Goal: Navigation & Orientation: Find specific page/section

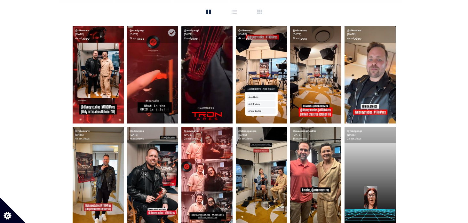
scroll to position [166, 0]
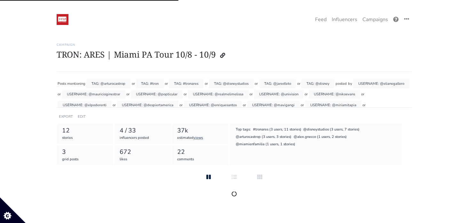
scroll to position [158, 0]
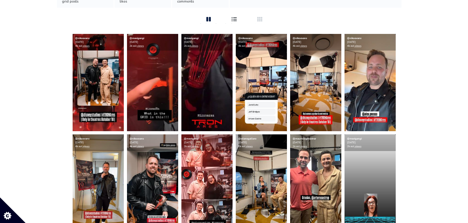
click at [234, 16] on div at bounding box center [234, 20] width 20 height 8
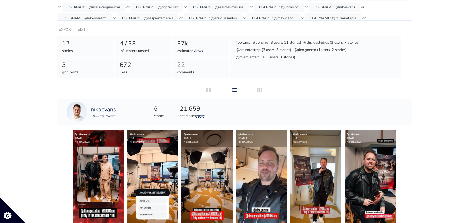
scroll to position [86, 0]
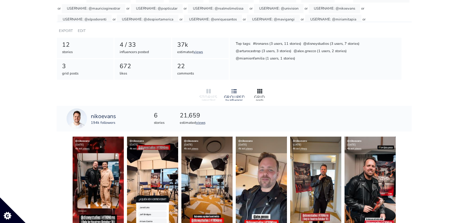
click at [263, 88] on div at bounding box center [259, 92] width 20 height 8
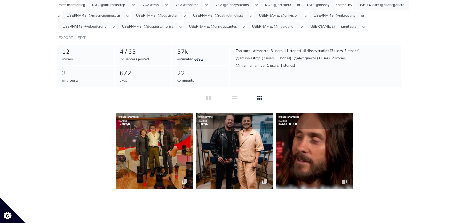
scroll to position [0, 0]
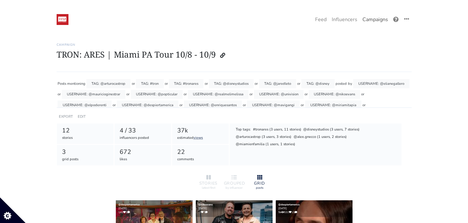
click at [368, 16] on link "Campaigns" at bounding box center [375, 19] width 31 height 13
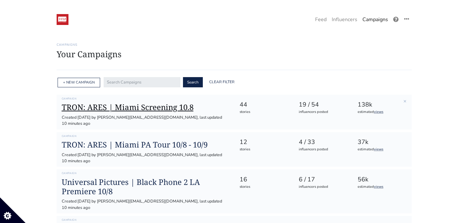
click at [178, 108] on h1 "TRON: ARES | Miami Screening 10.8" at bounding box center [146, 107] width 168 height 9
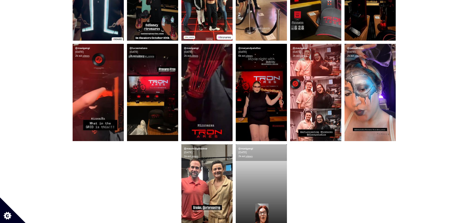
scroll to position [749, 0]
